Goal: Use online tool/utility: Utilize a website feature to perform a specific function

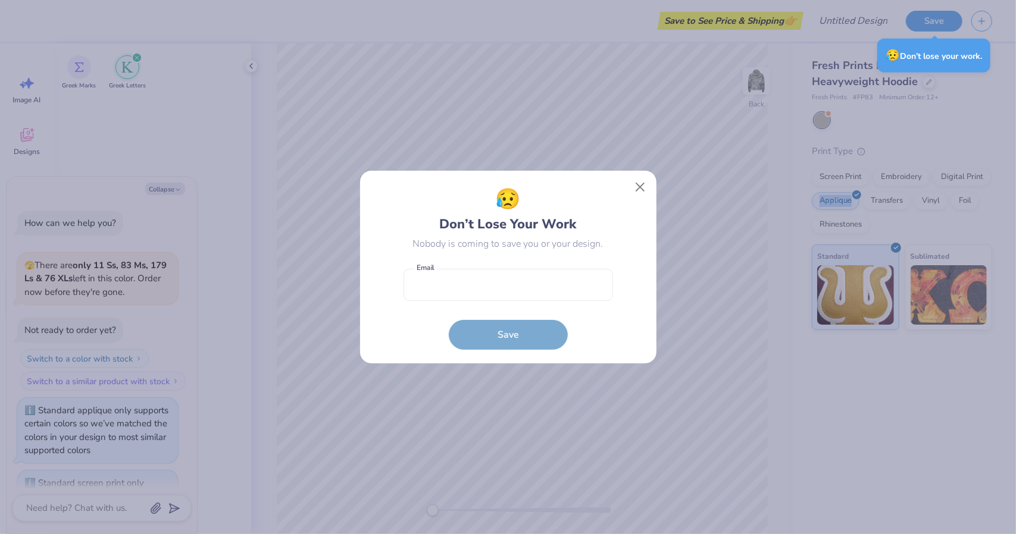
scroll to position [129, 0]
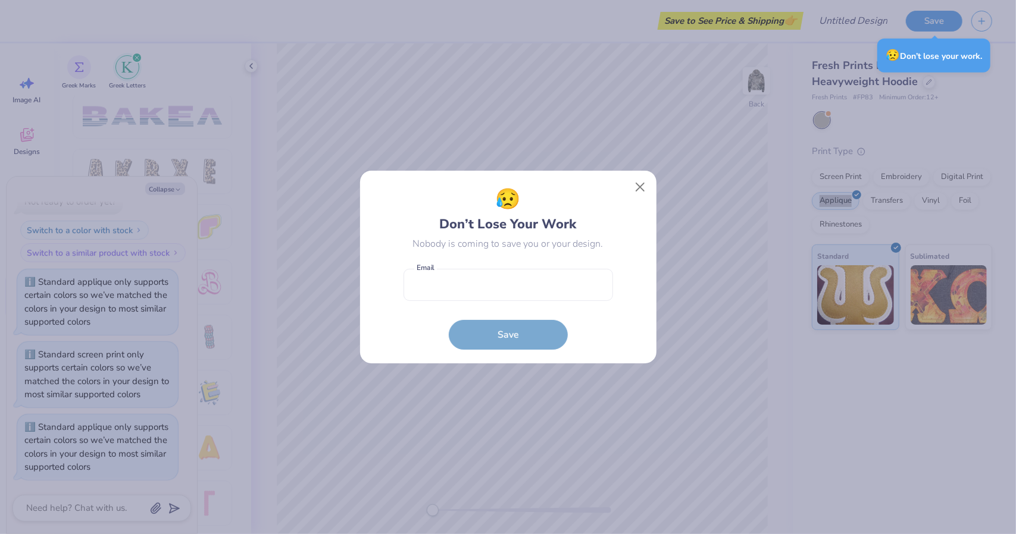
type textarea "x"
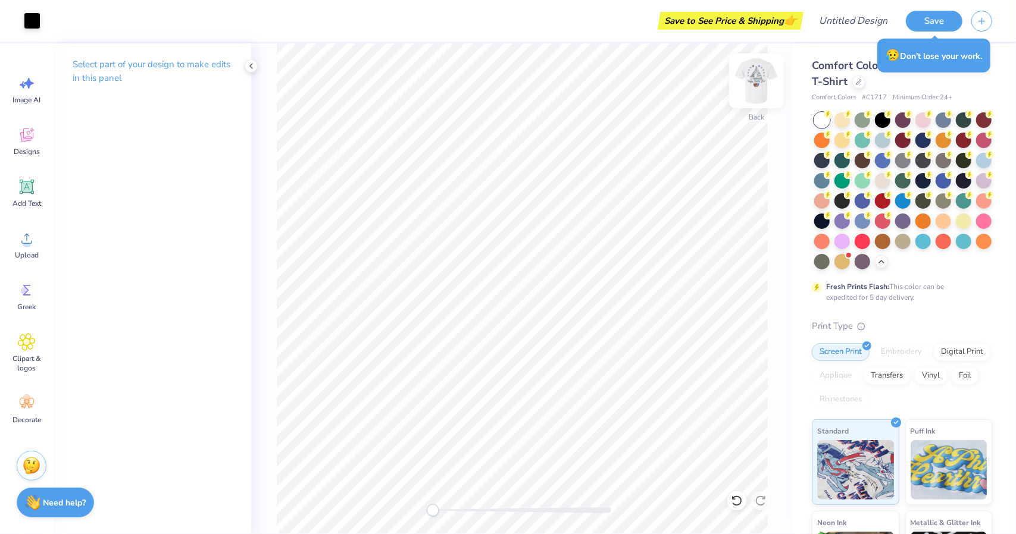
click at [752, 85] on img at bounding box center [757, 81] width 48 height 48
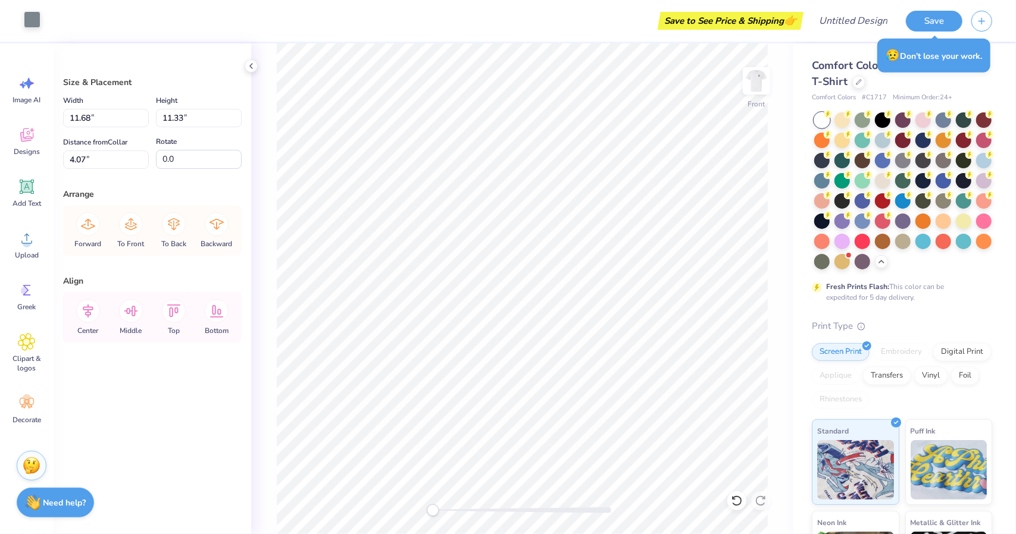
click at [36, 20] on div at bounding box center [32, 19] width 17 height 17
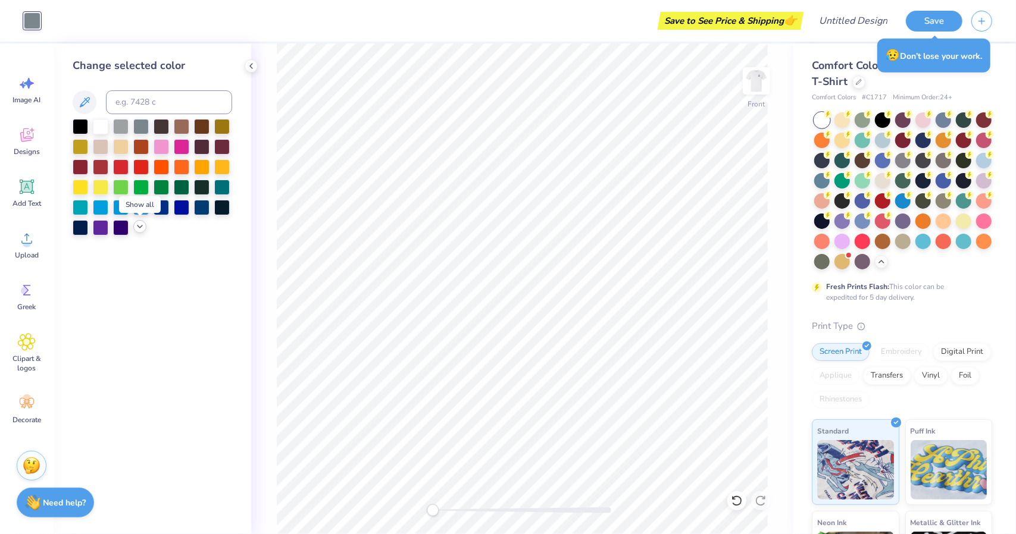
click at [138, 226] on polyline at bounding box center [139, 227] width 5 height 2
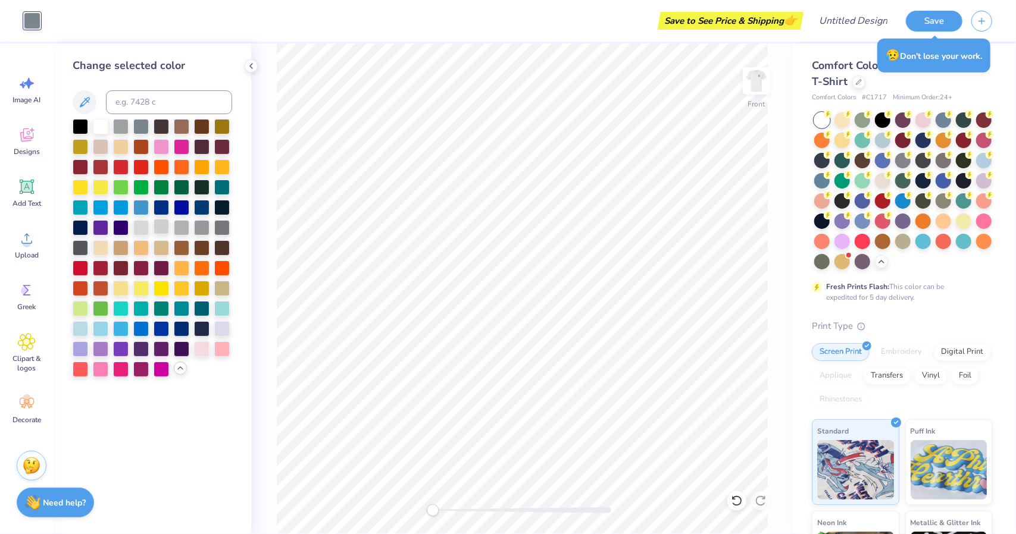
click at [165, 227] on div at bounding box center [161, 226] width 15 height 15
click at [180, 222] on div at bounding box center [181, 226] width 15 height 15
click at [741, 500] on icon at bounding box center [736, 501] width 10 height 11
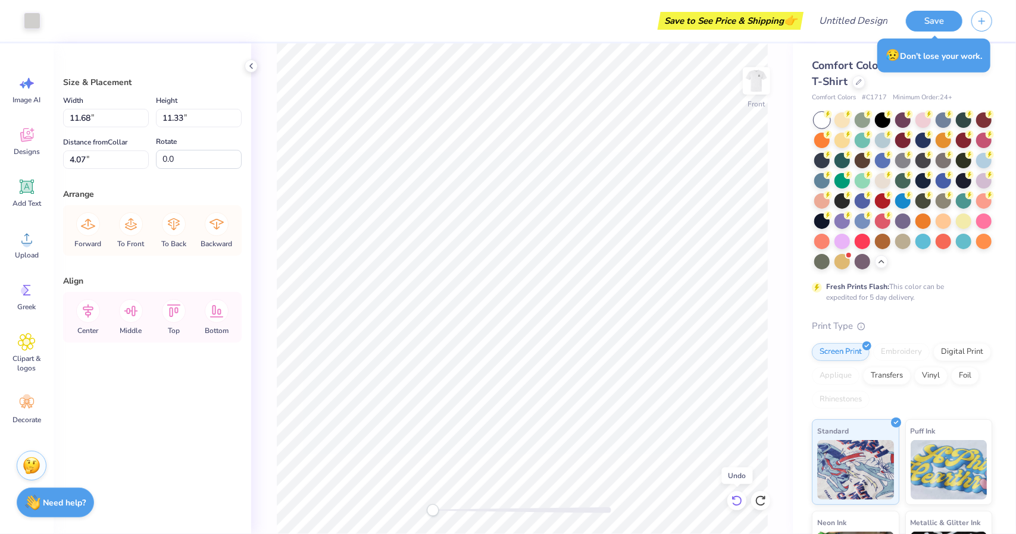
click at [741, 500] on icon at bounding box center [736, 501] width 10 height 11
click at [35, 17] on div at bounding box center [32, 19] width 17 height 17
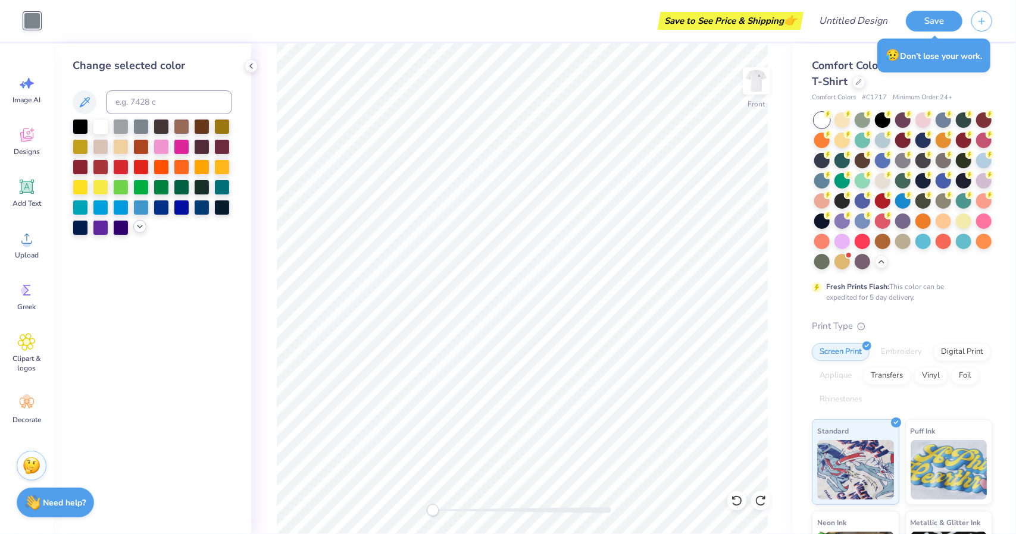
click at [142, 224] on icon at bounding box center [140, 227] width 10 height 10
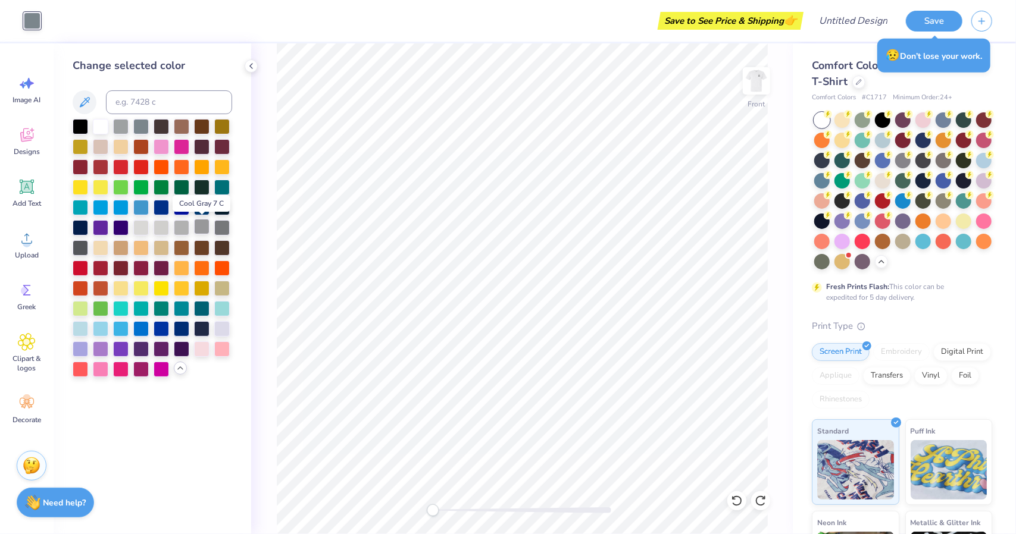
click at [205, 226] on div at bounding box center [201, 226] width 15 height 15
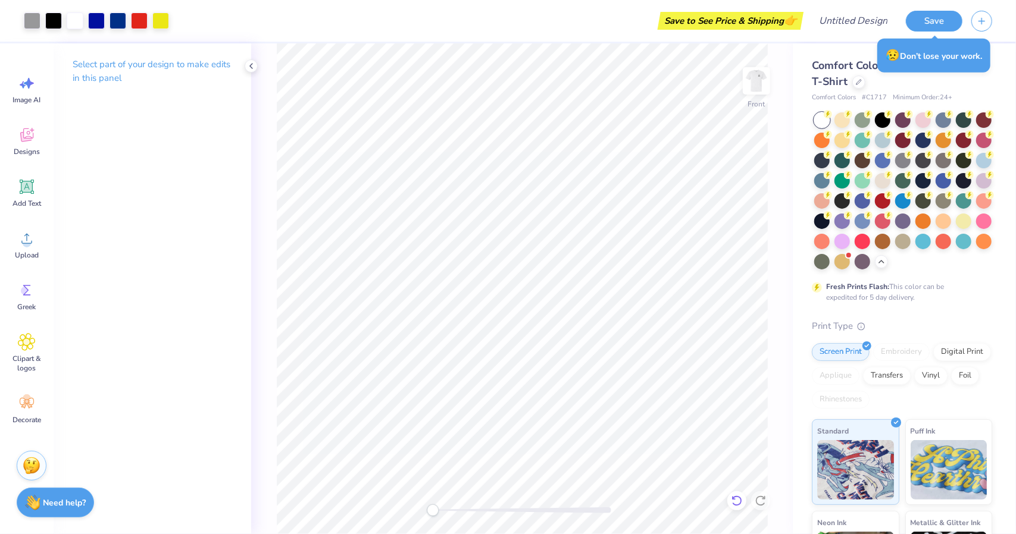
click at [736, 500] on icon at bounding box center [737, 501] width 12 height 12
